Goal: Check status: Check status

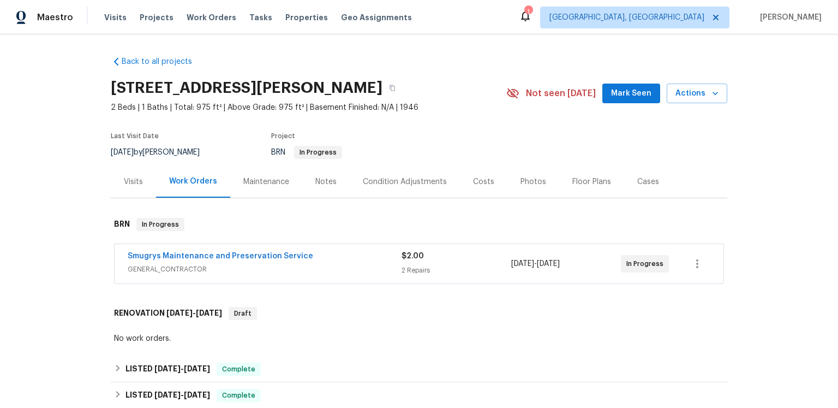
scroll to position [138, 0]
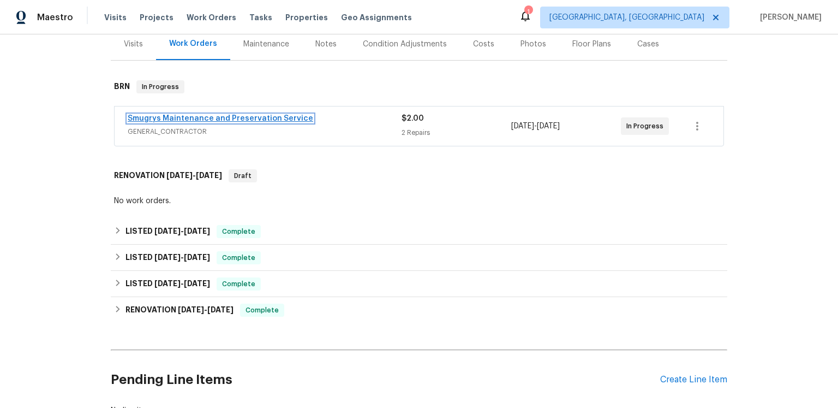
click at [225, 122] on link "Smugrys Maintenance and Preservation Service" at bounding box center [221, 119] width 186 height 8
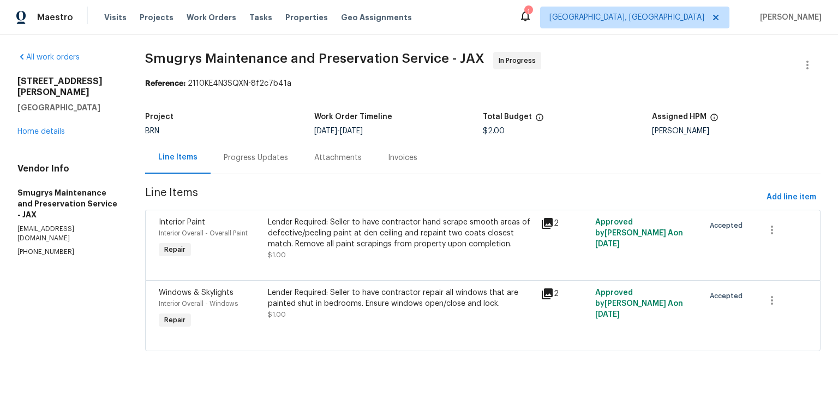
click at [269, 174] on div "Progress Updates" at bounding box center [256, 157] width 91 height 32
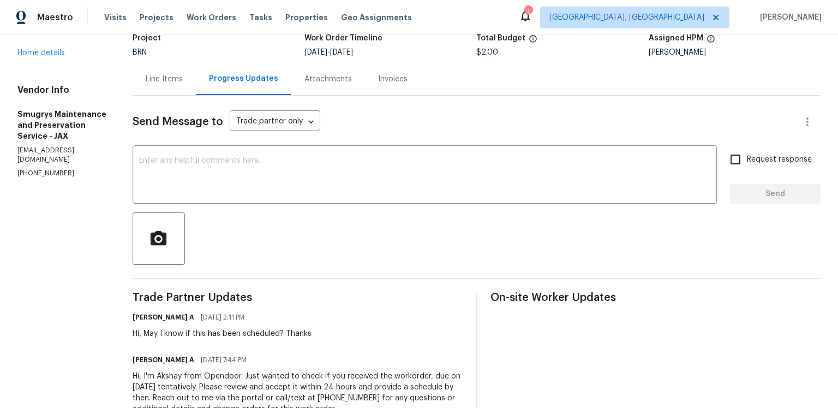
scroll to position [68, 0]
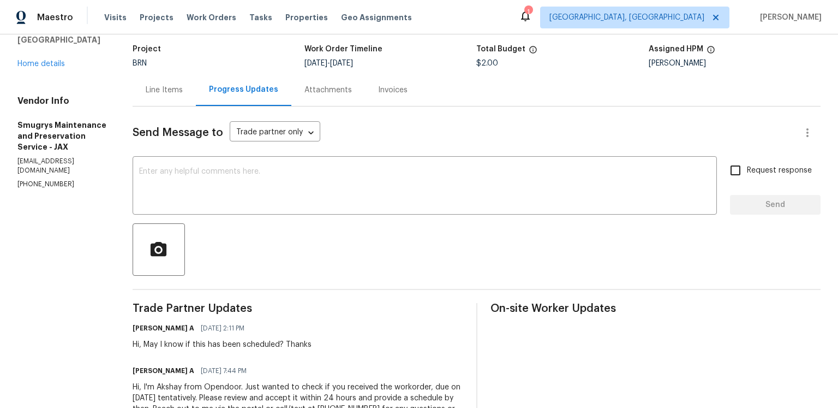
click at [195, 106] on div "Line Items" at bounding box center [164, 90] width 63 height 32
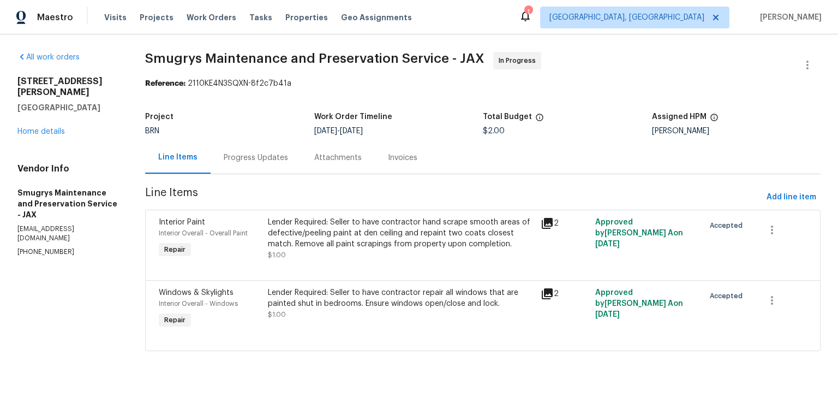
click at [551, 217] on icon at bounding box center [547, 223] width 13 height 13
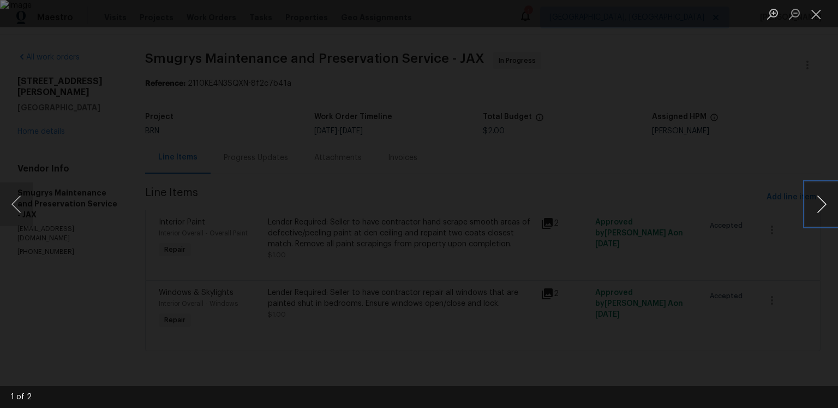
click at [825, 206] on button "Next image" at bounding box center [822, 204] width 33 height 44
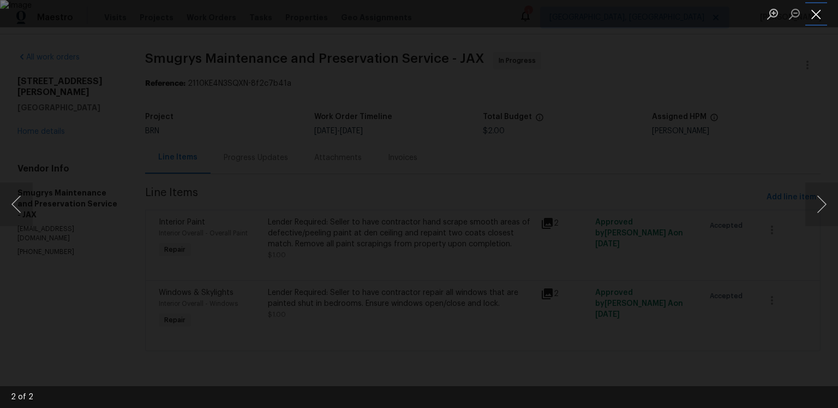
click at [817, 17] on button "Close lightbox" at bounding box center [817, 13] width 22 height 19
